Goal: Task Accomplishment & Management: Complete application form

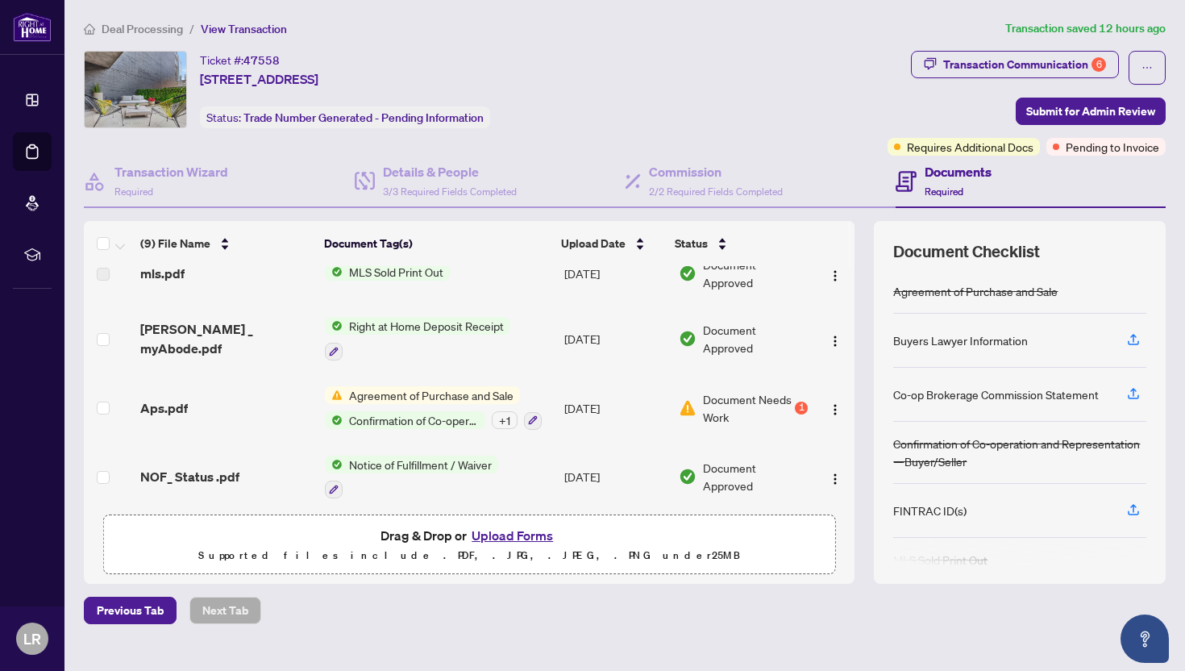
scroll to position [94, 0]
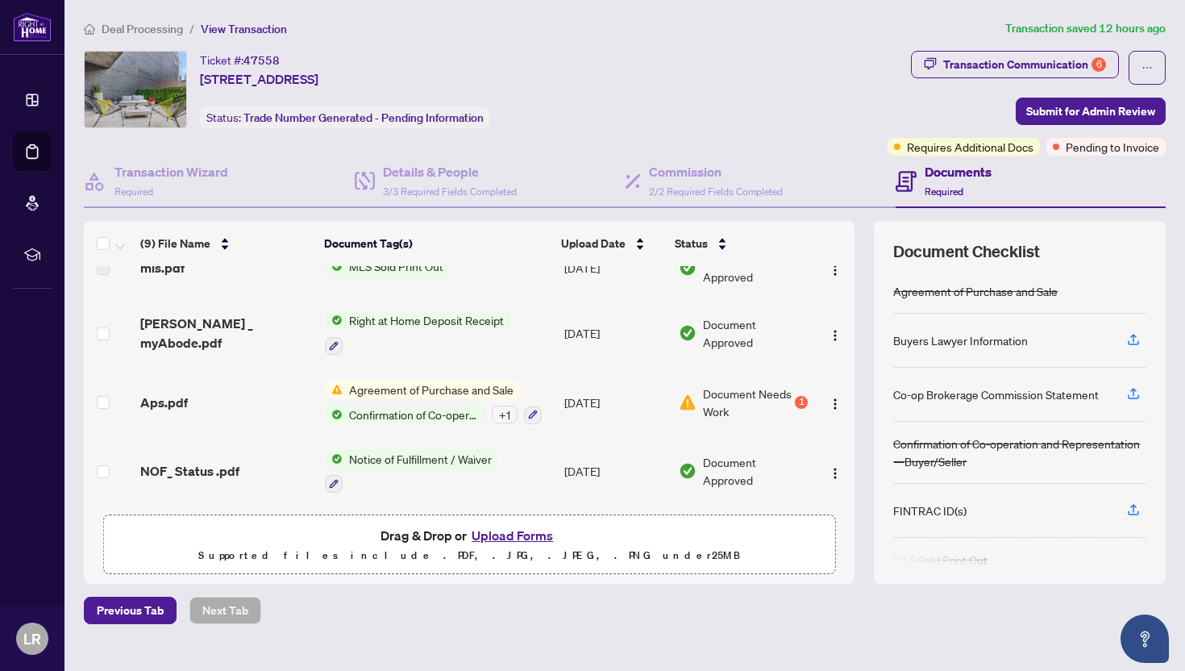
click at [360, 381] on span "Agreement of Purchase and Sale" at bounding box center [431, 390] width 177 height 18
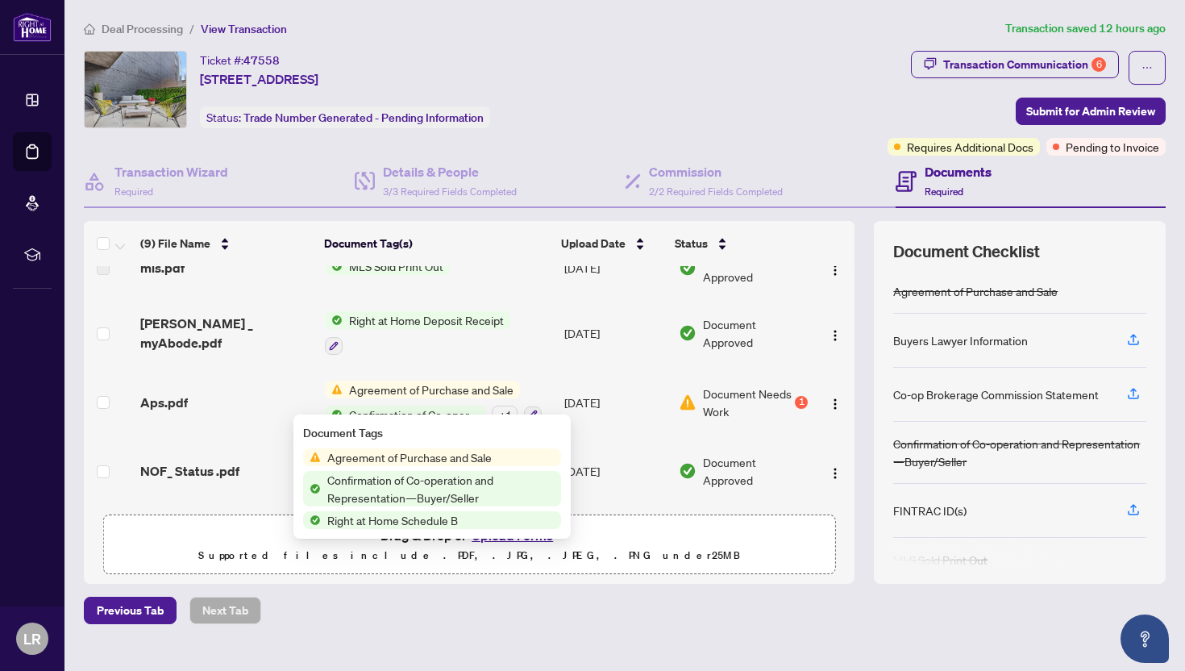
click at [380, 490] on span "Confirmation of Co-operation and Representation—Buyer/Seller" at bounding box center [441, 488] width 240 height 35
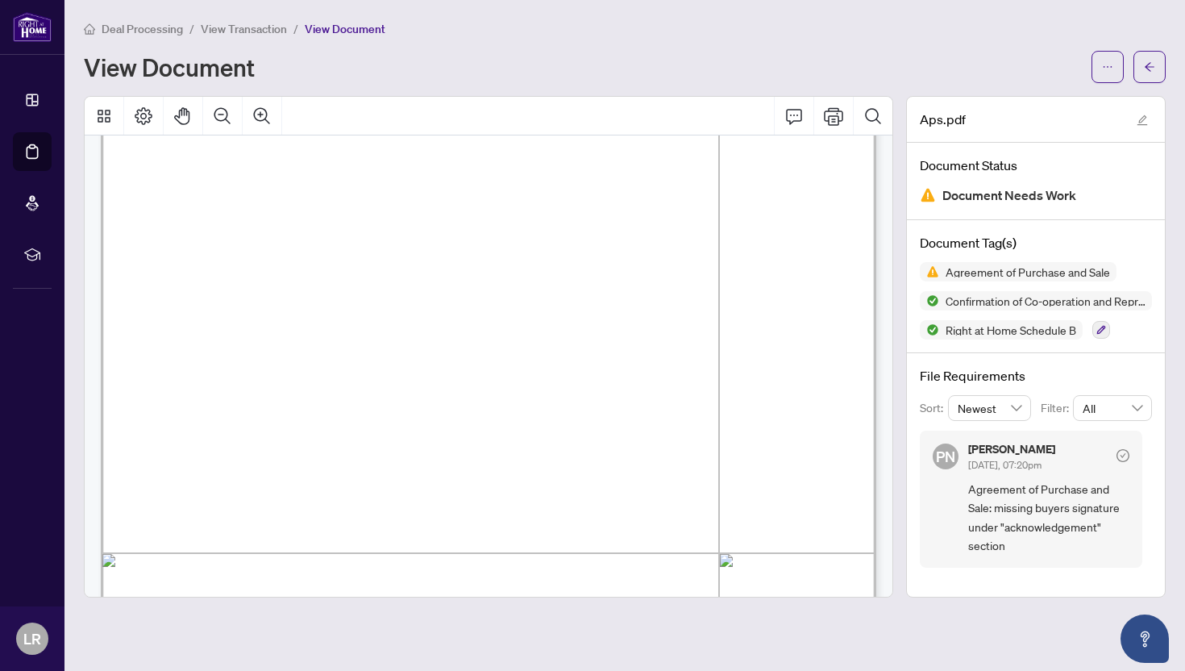
scroll to position [11015, 0]
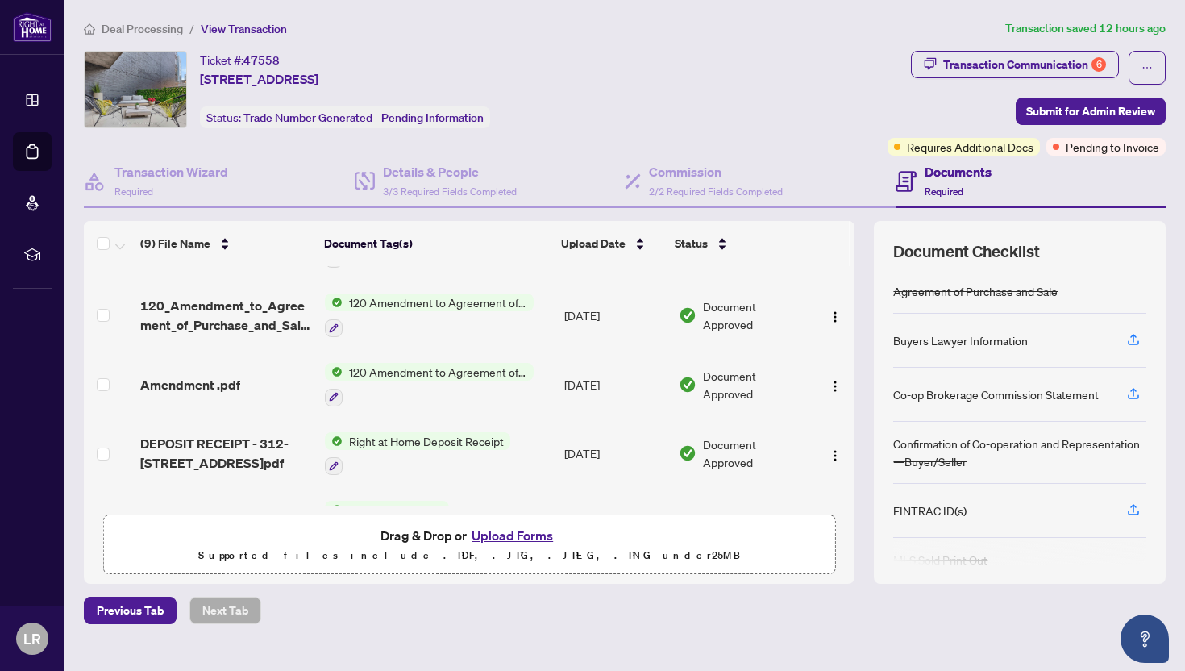
scroll to position [360, 0]
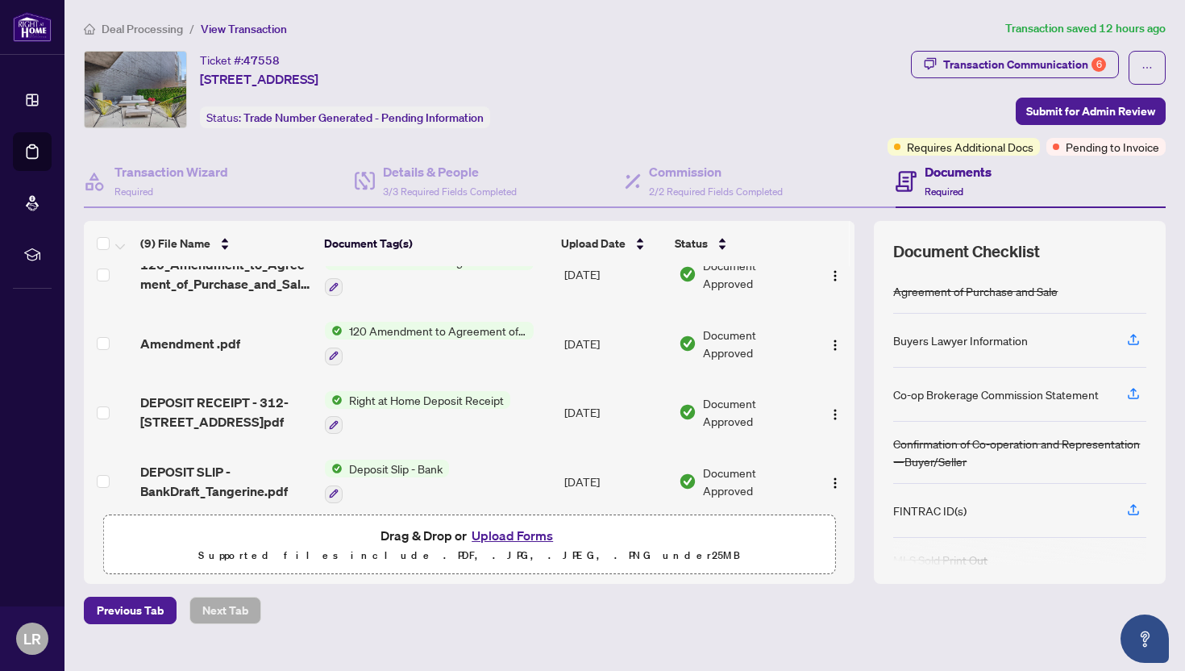
click at [493, 541] on button "Upload Forms" at bounding box center [512, 535] width 91 height 21
click at [1066, 109] on span "Submit for Admin Review" at bounding box center [1090, 111] width 129 height 26
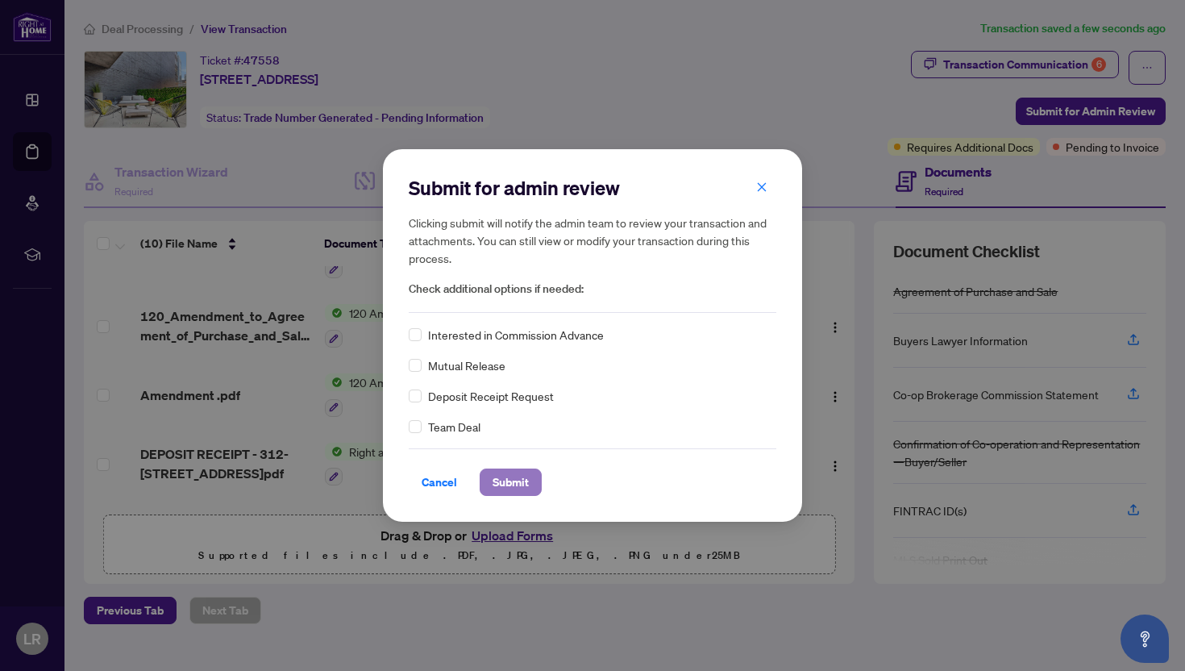
click at [510, 481] on span "Submit" at bounding box center [511, 482] width 36 height 26
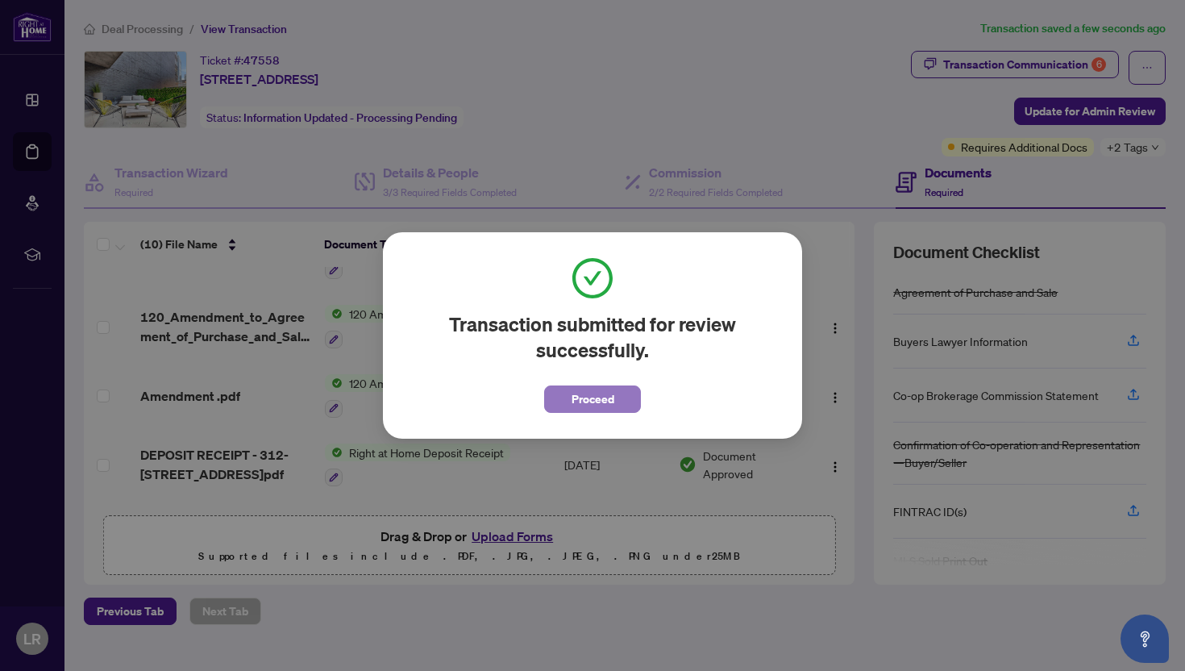
click at [579, 393] on span "Proceed" at bounding box center [593, 399] width 43 height 26
